Goal: Transaction & Acquisition: Book appointment/travel/reservation

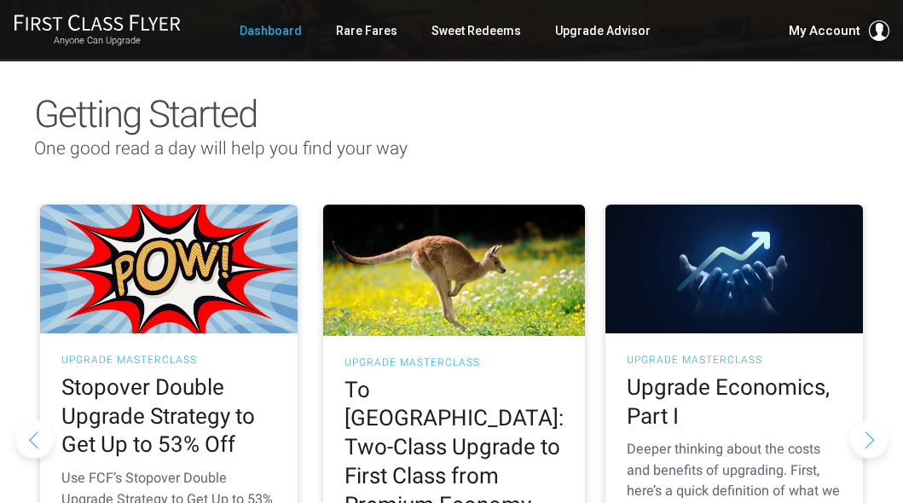
scroll to position [90, 0]
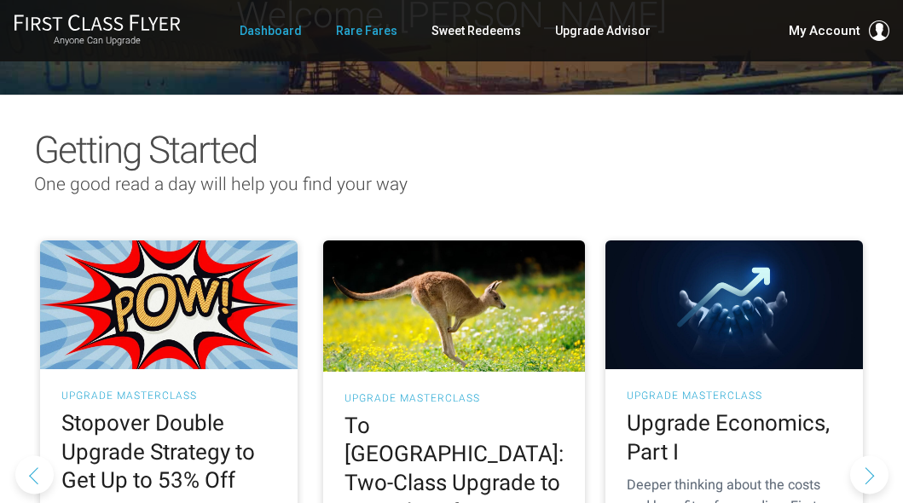
click at [376, 36] on link "Rare Fares" at bounding box center [366, 30] width 61 height 31
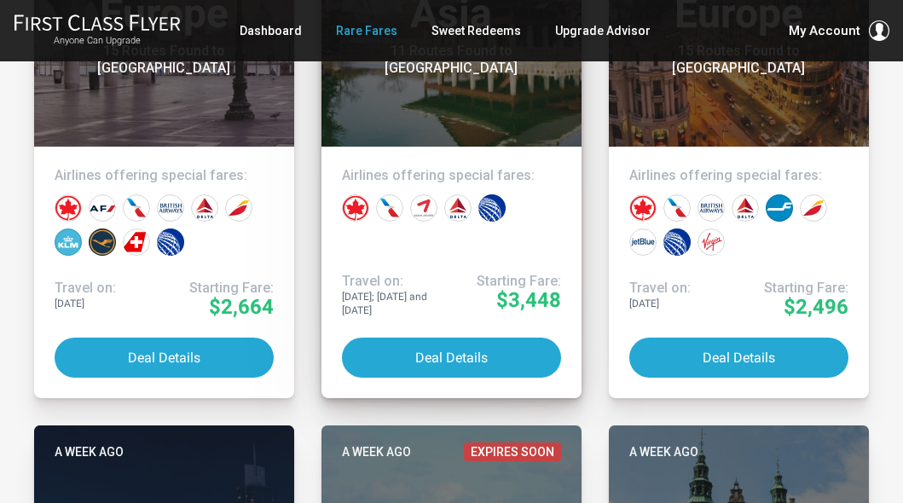
scroll to position [579, 0]
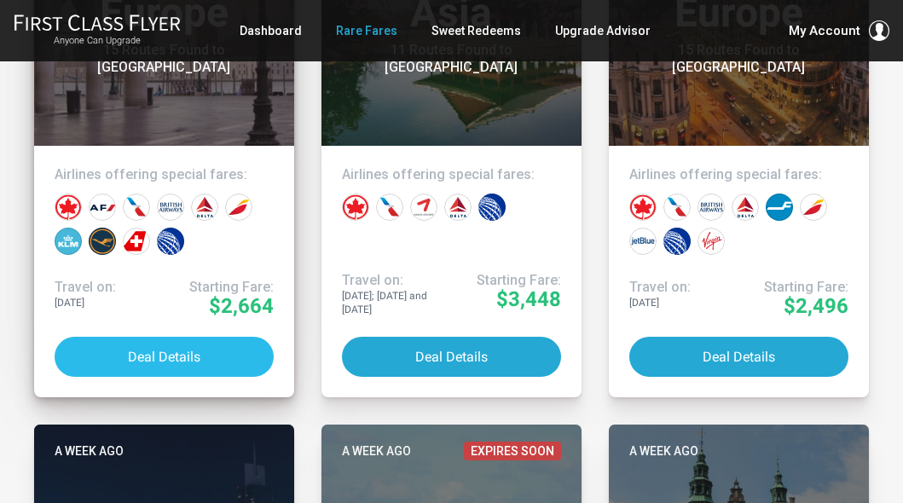
click at [179, 354] on button "Deal Details" at bounding box center [164, 357] width 219 height 40
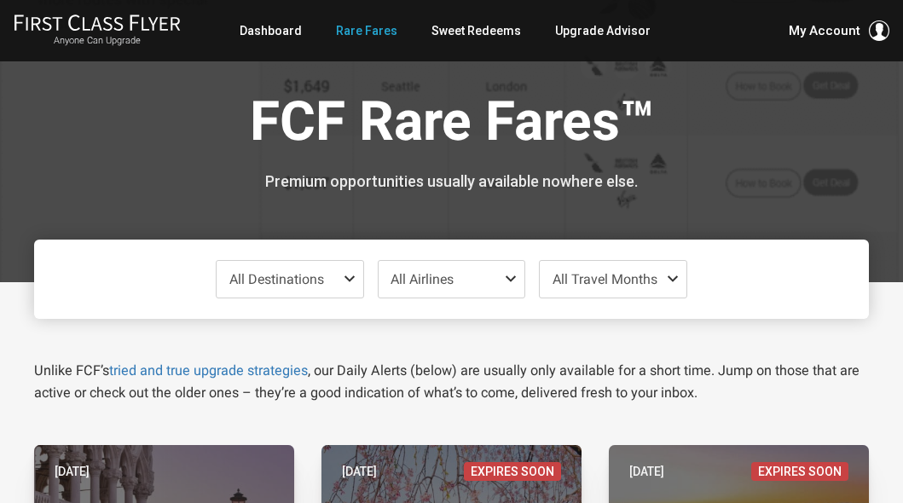
scroll to position [0, 0]
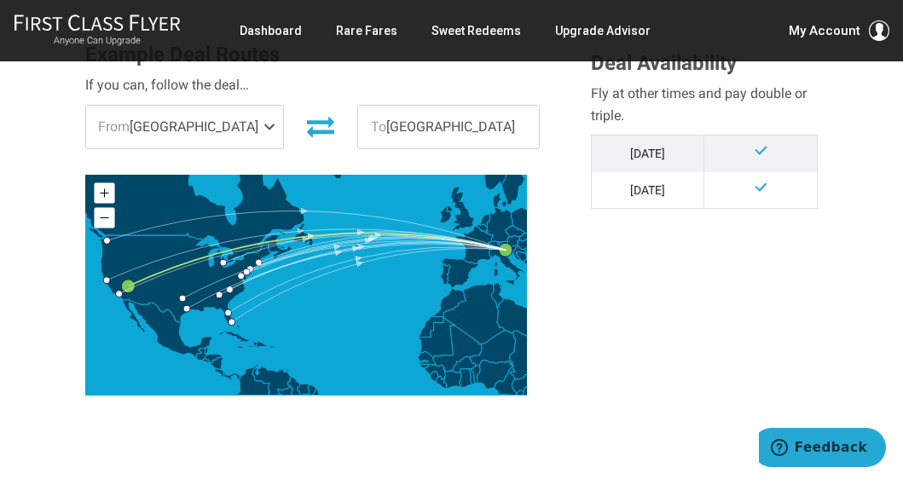
click at [263, 127] on span at bounding box center [273, 127] width 20 height 43
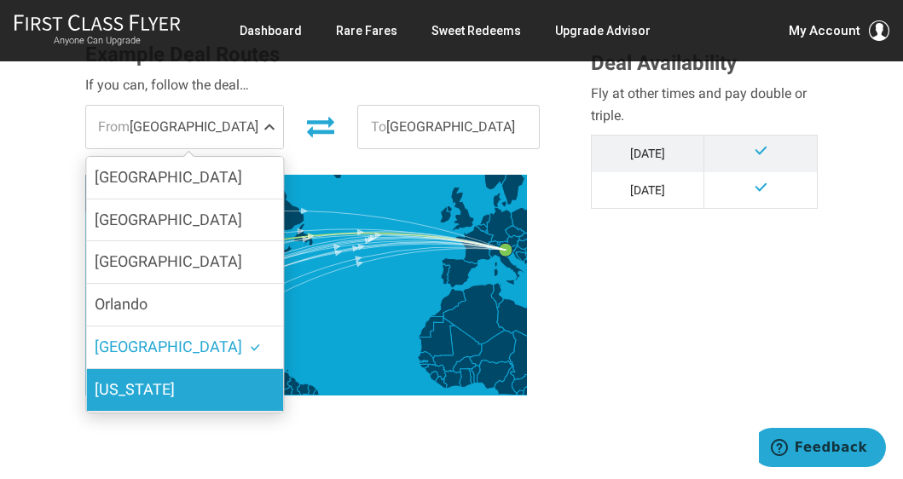
click at [210, 384] on label "New York" at bounding box center [184, 390] width 197 height 42
click at [0, 0] on input "New York" at bounding box center [0, 0] width 0 height 0
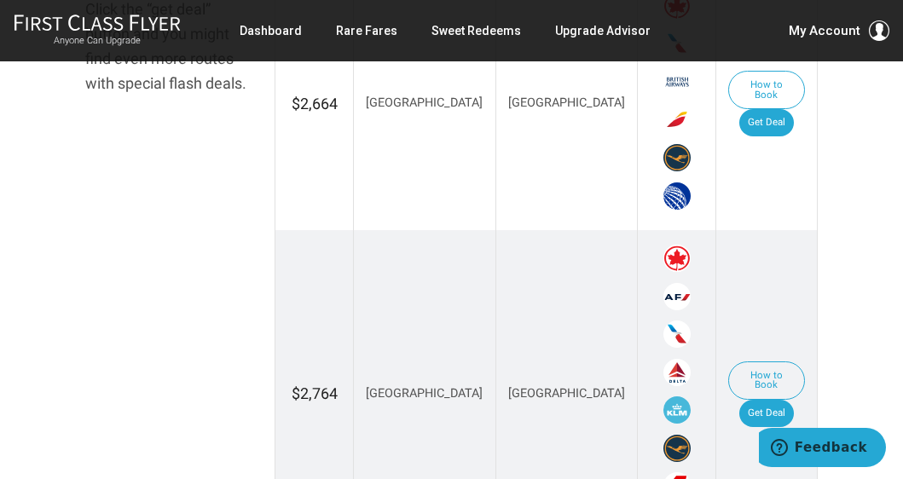
scroll to position [1108, 0]
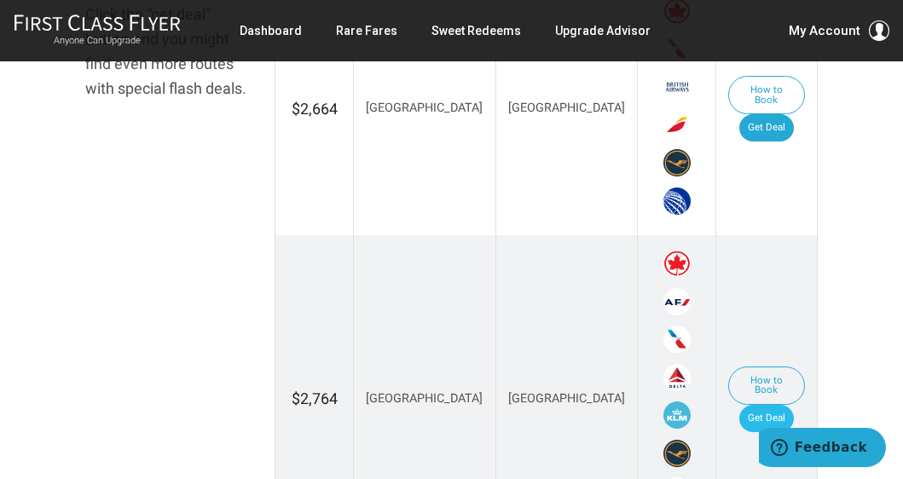
click at [781, 405] on link "Get Deal" at bounding box center [766, 418] width 55 height 27
